Goal: Information Seeking & Learning: Learn about a topic

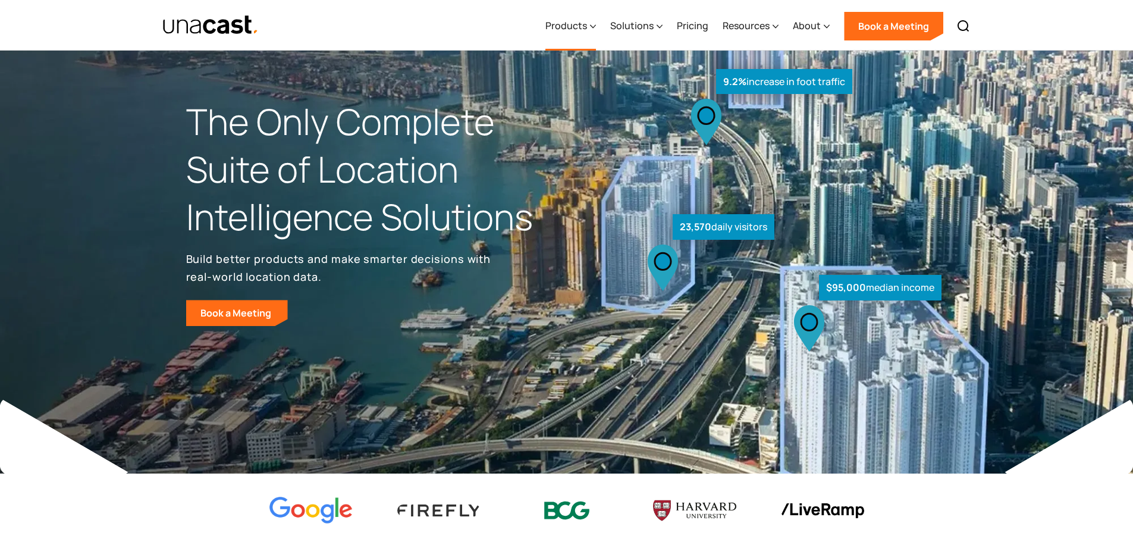
click at [579, 27] on div "Products" at bounding box center [566, 25] width 42 height 14
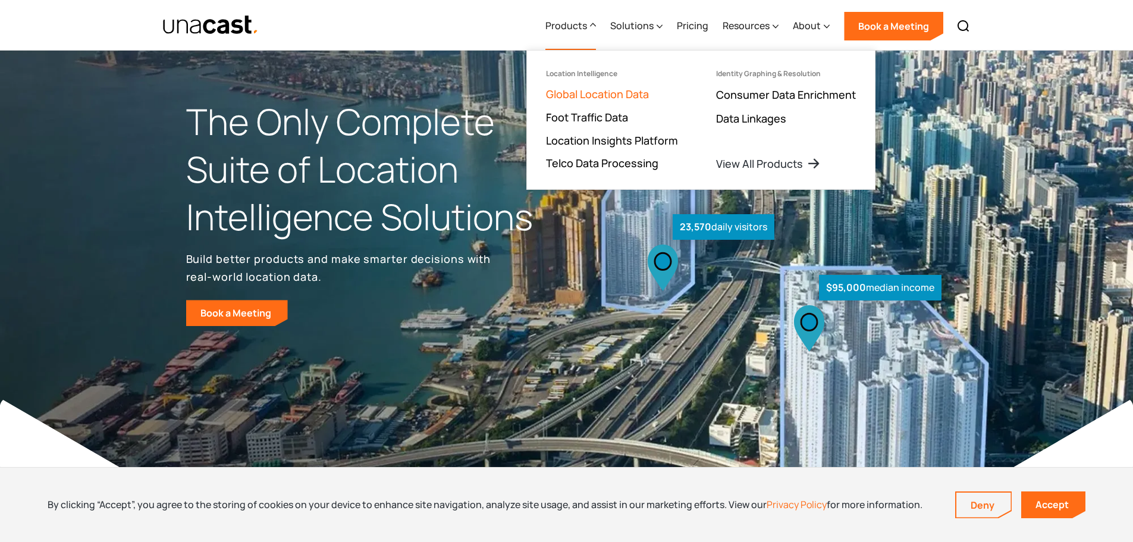
click at [622, 92] on link "Global Location Data" at bounding box center [597, 94] width 103 height 14
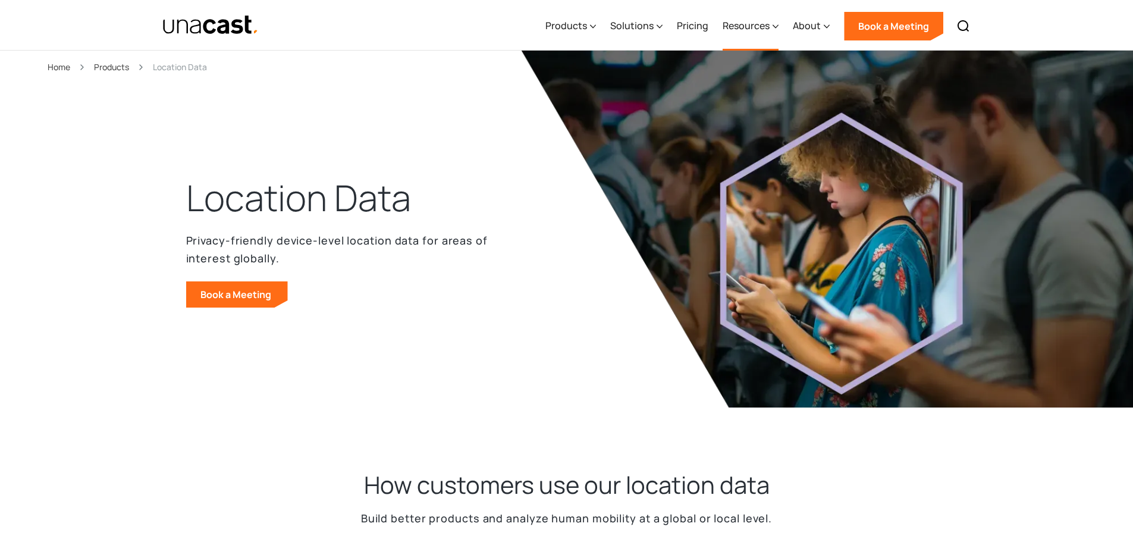
click at [755, 21] on div "Resources" at bounding box center [746, 25] width 47 height 14
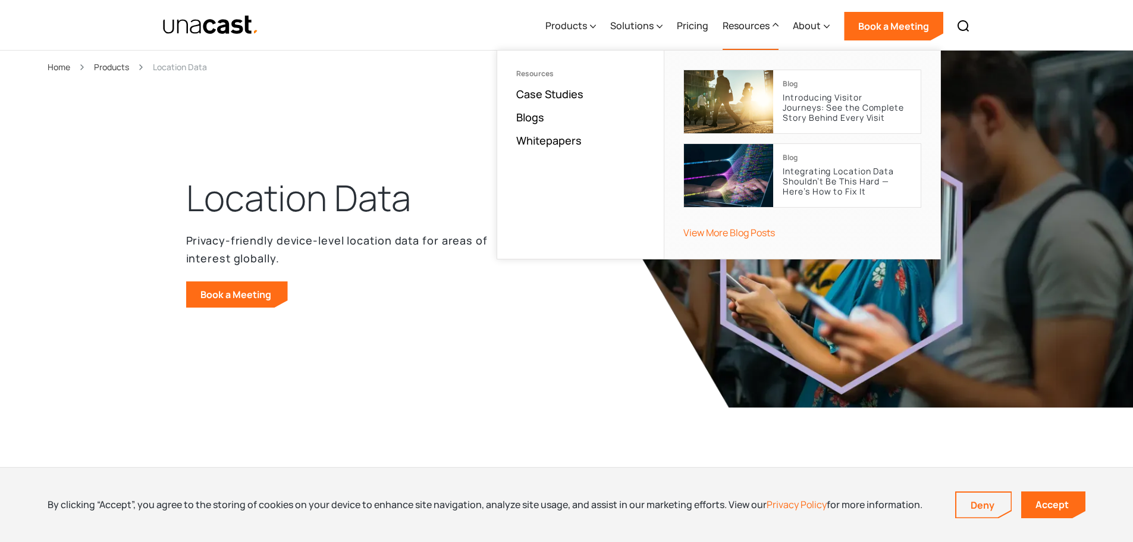
click at [714, 24] on div "Products Location Intelligence Global Location Data Foot Traffic Data Location …" at bounding box center [757, 25] width 438 height 51
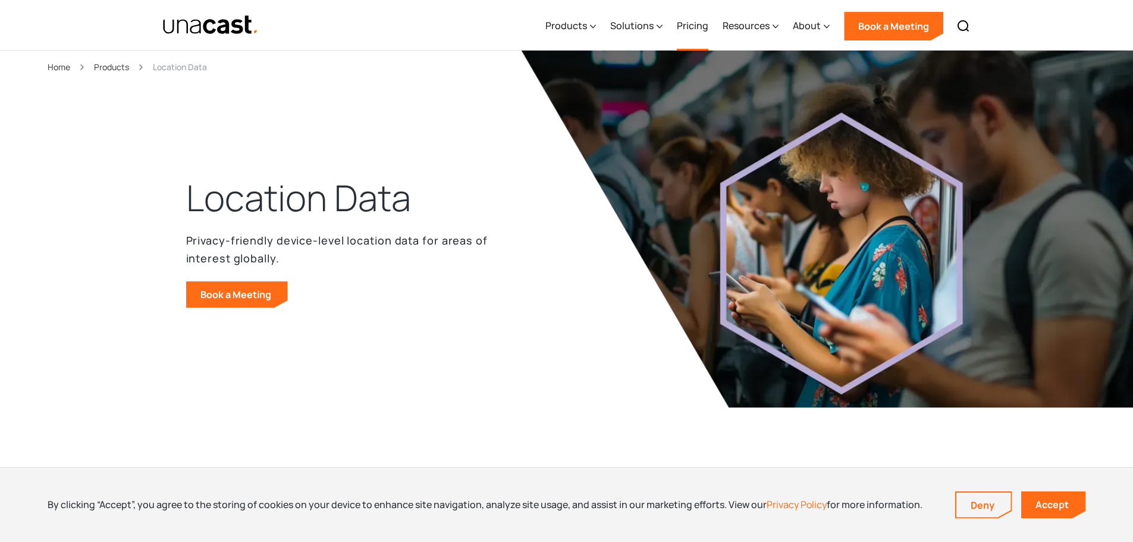
click at [692, 28] on link "Pricing" at bounding box center [693, 26] width 32 height 49
